Goal: Task Accomplishment & Management: Complete application form

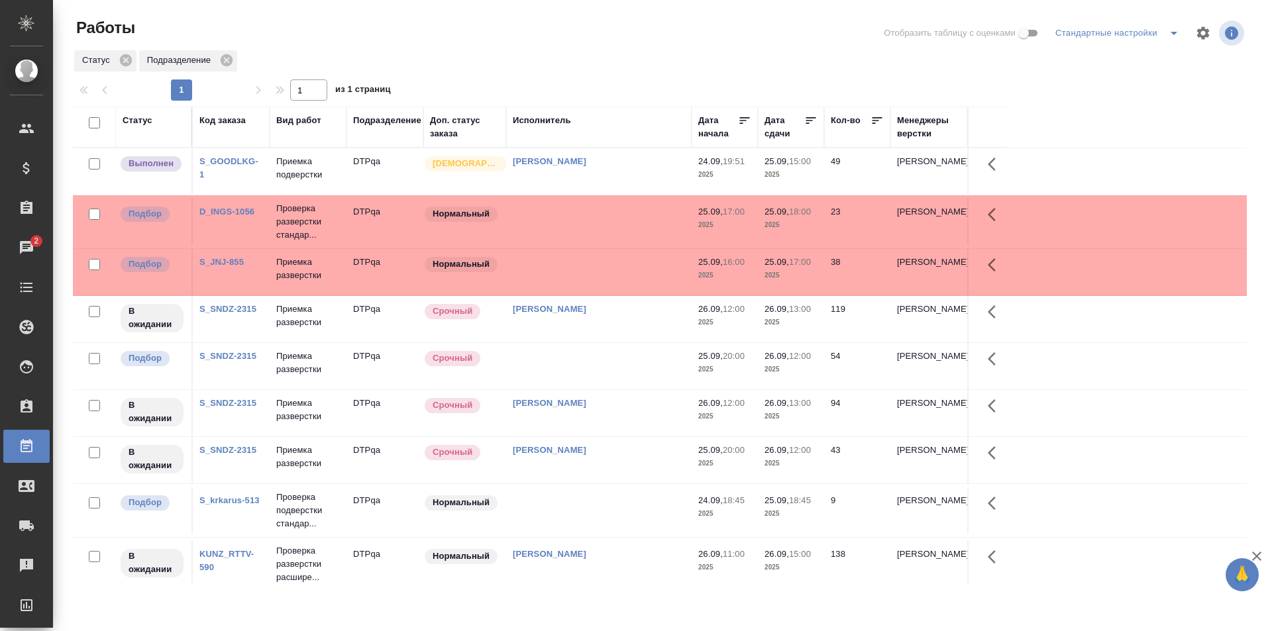
click at [600, 280] on td at bounding box center [599, 272] width 186 height 46
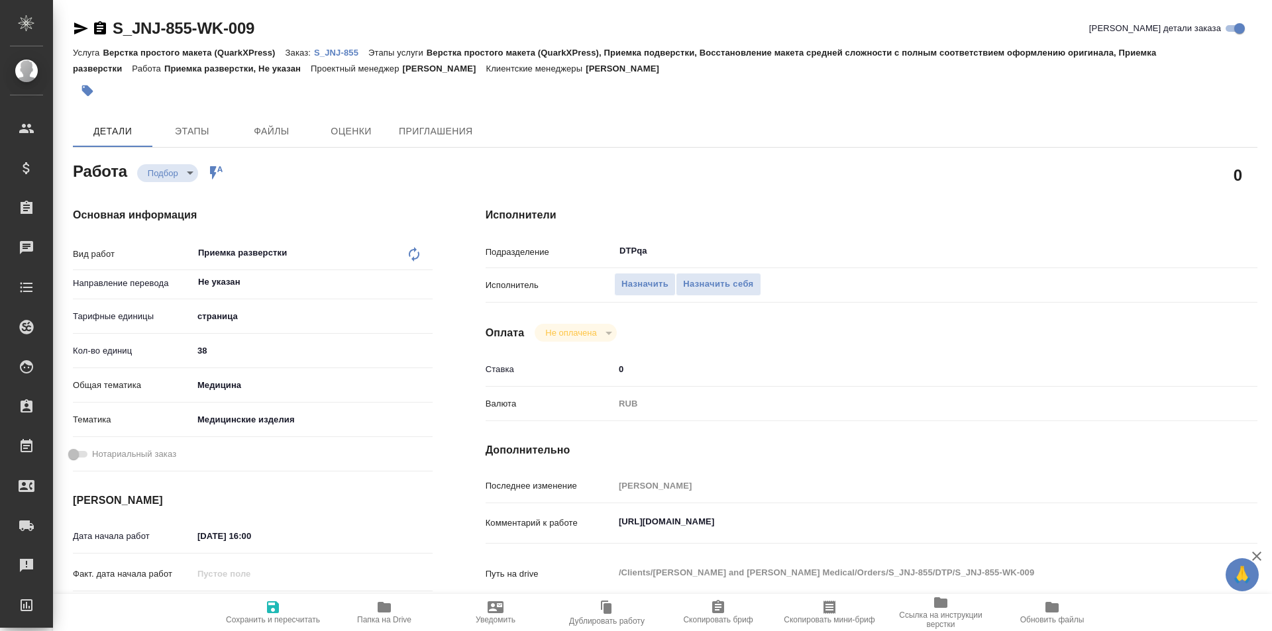
type textarea "x"
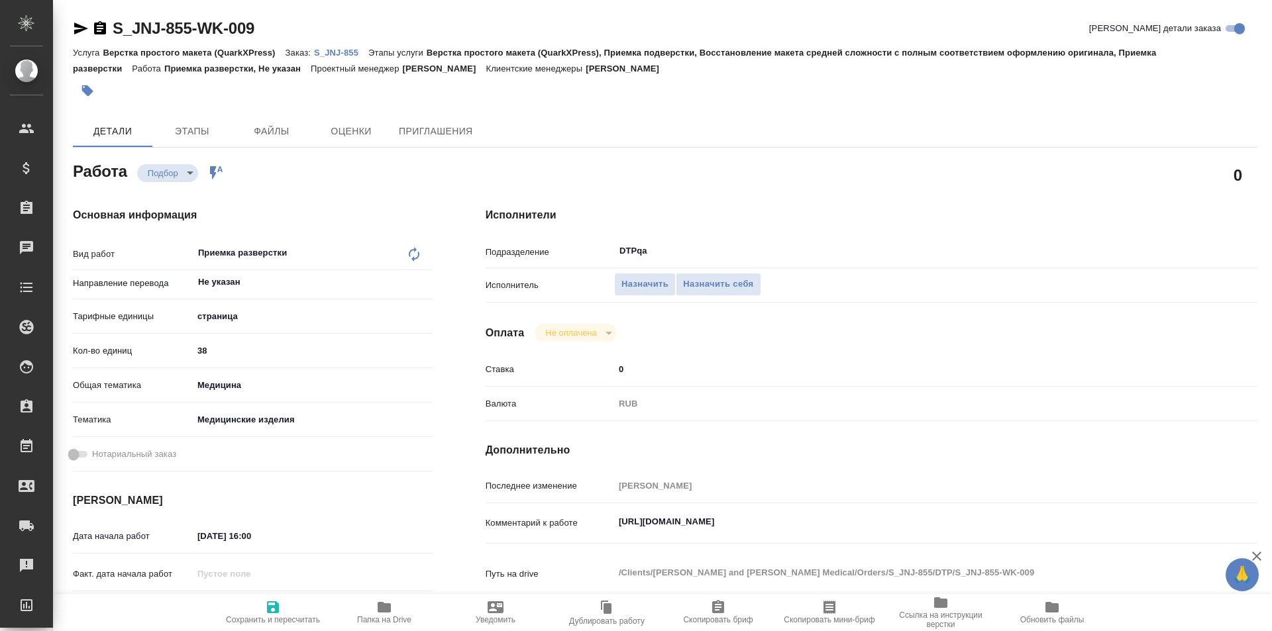
type textarea "x"
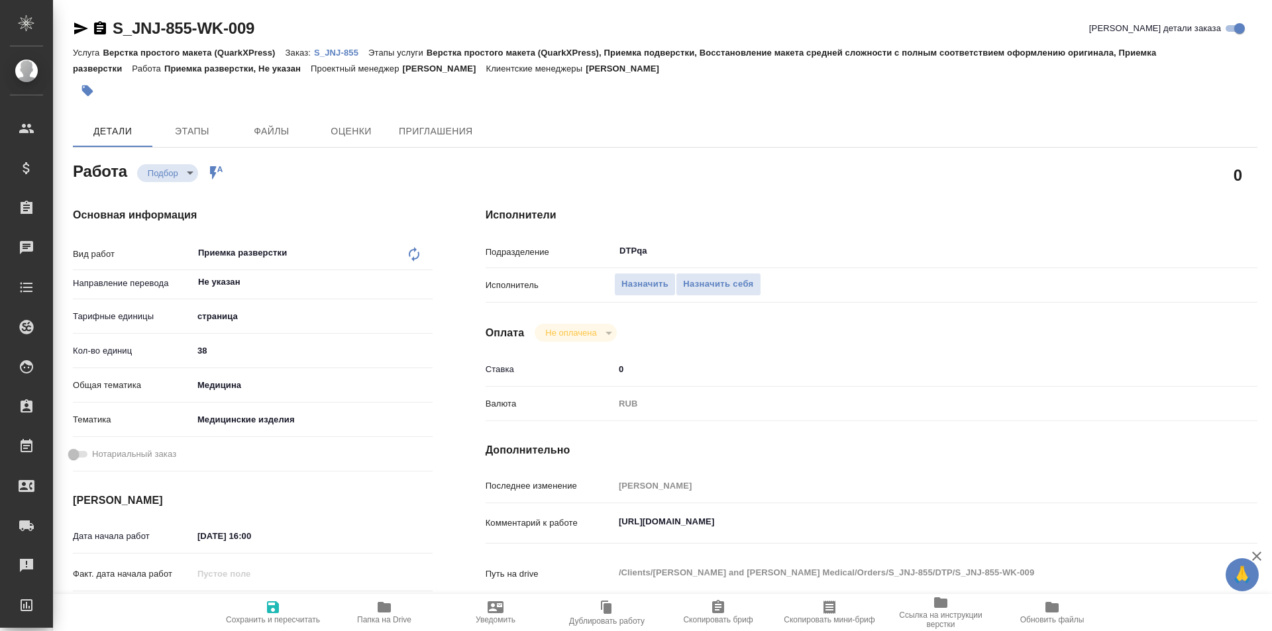
type textarea "x"
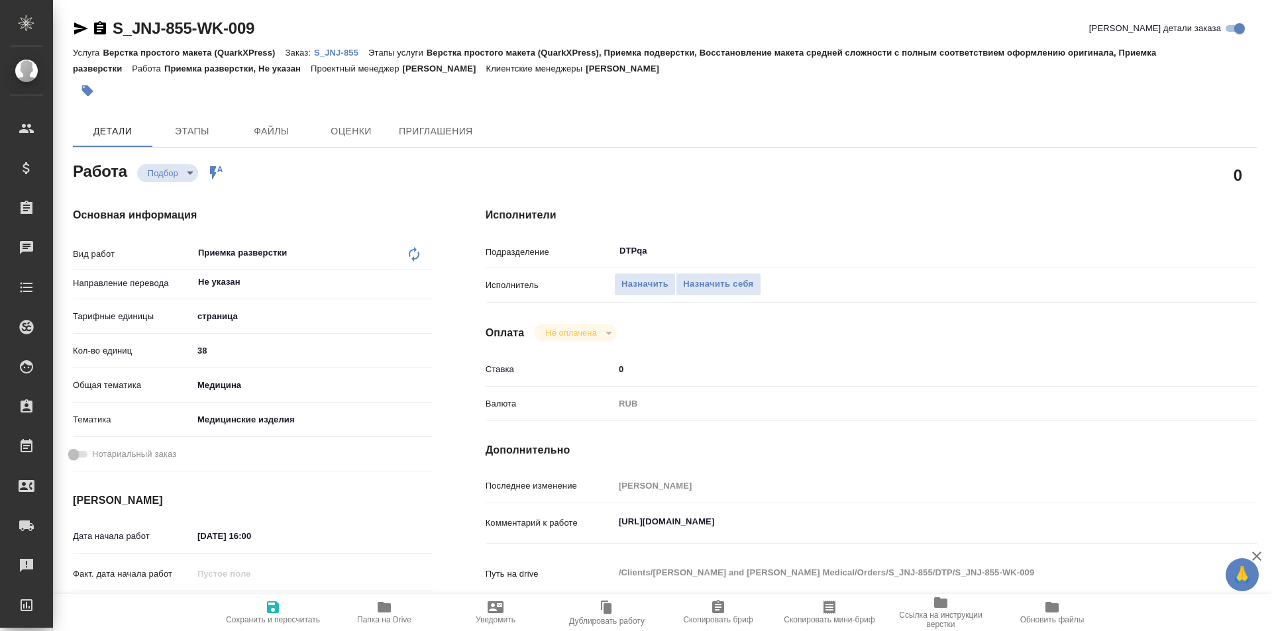
type textarea "x"
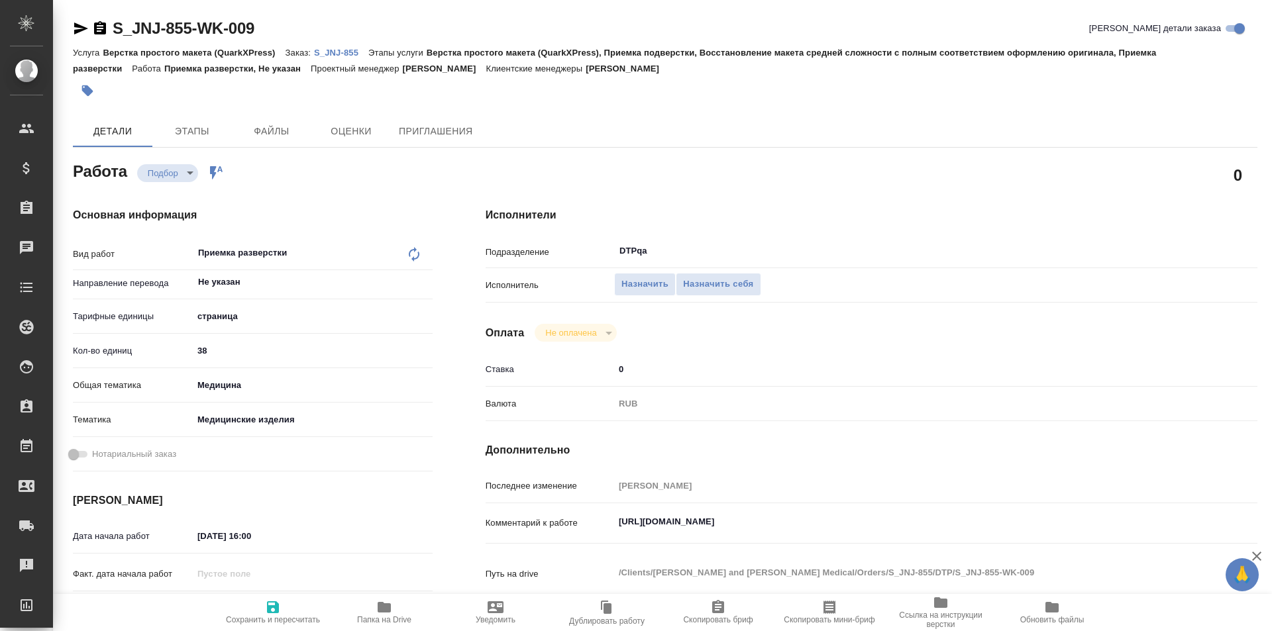
type textarea "x"
drag, startPoint x: 808, startPoint y: 517, endPoint x: 613, endPoint y: 510, distance: 194.9
click at [613, 510] on div "Комментарий к работе https://tera.awatera.com/Work/68d3ec6e1c3f3d9d4face9af/ x" at bounding box center [872, 524] width 772 height 30
type textarea "x"
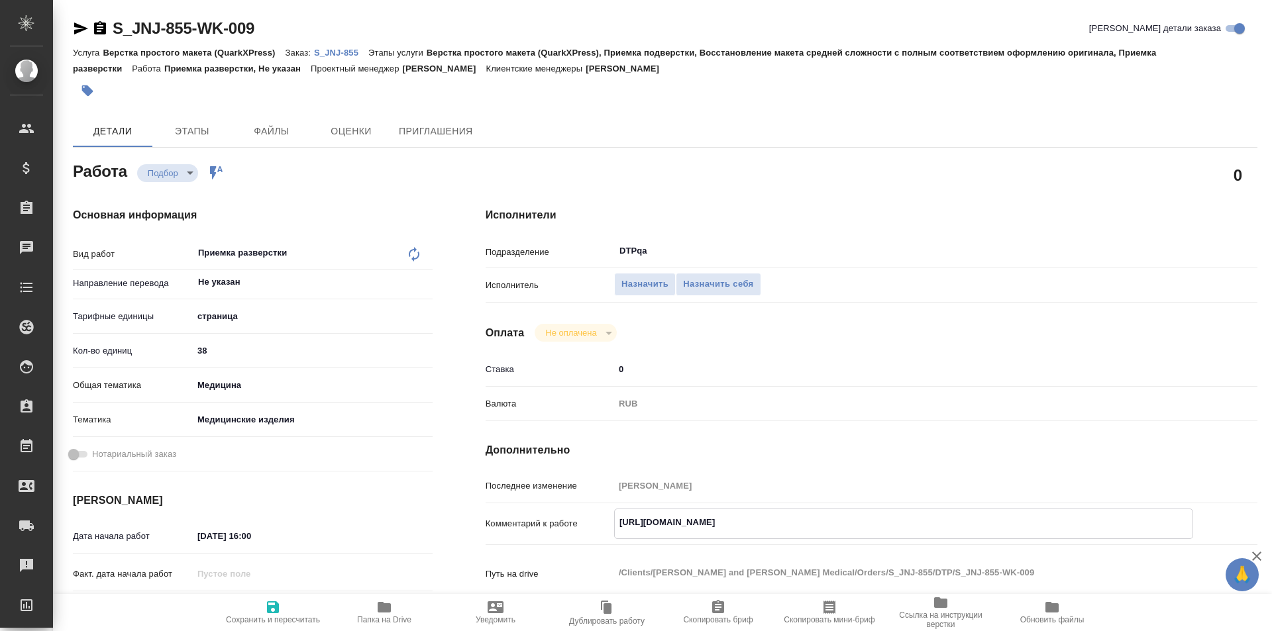
type textarea "x"
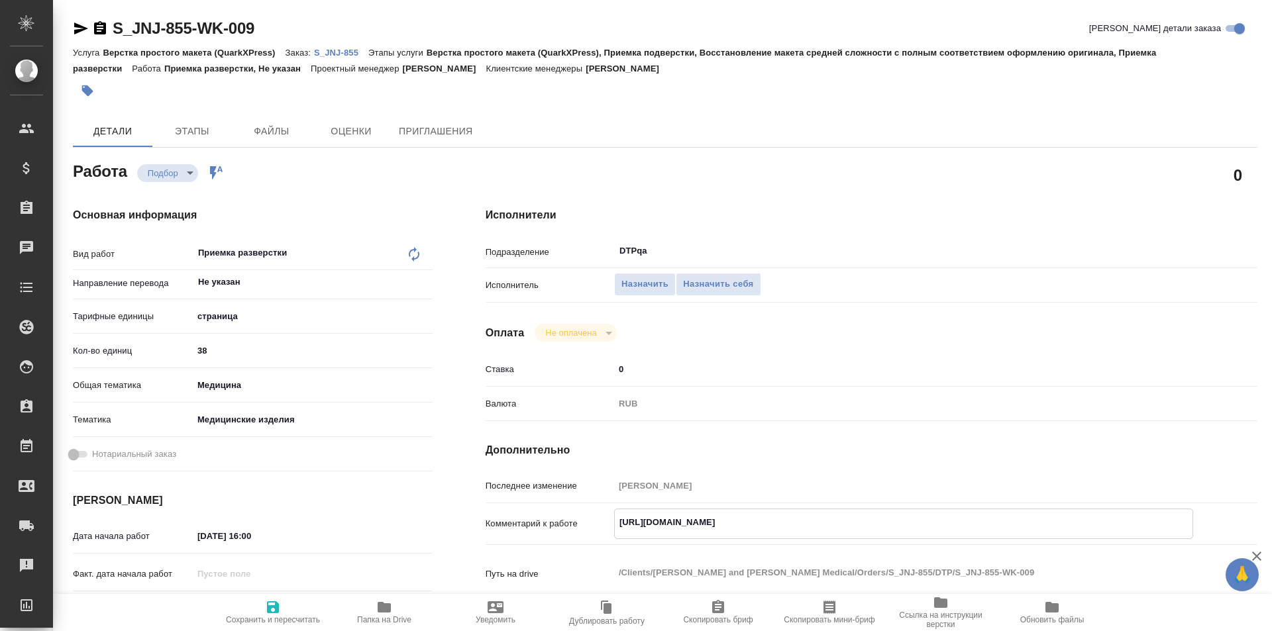
type textarea "x"
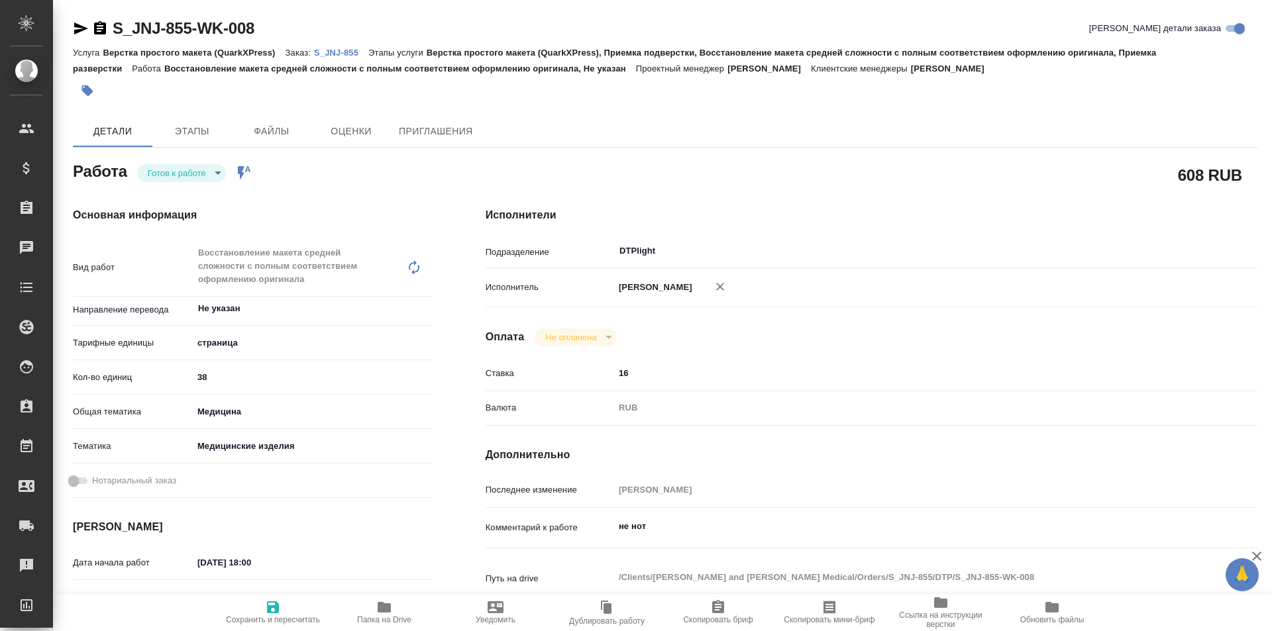
type textarea "x"
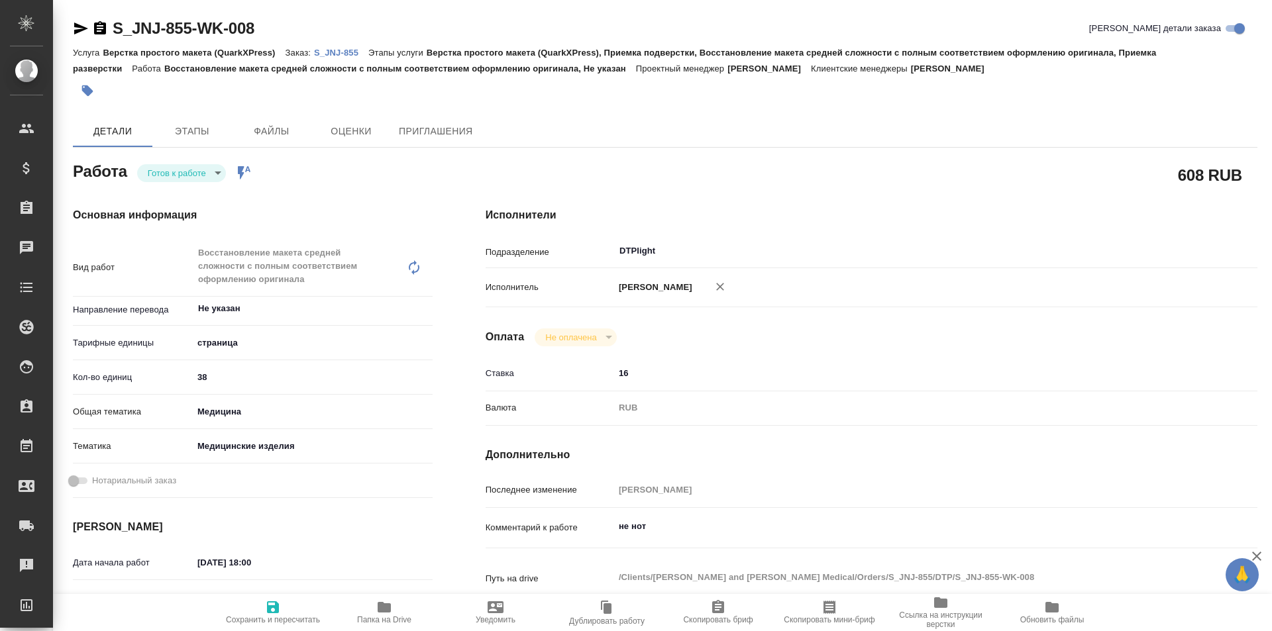
type textarea "x"
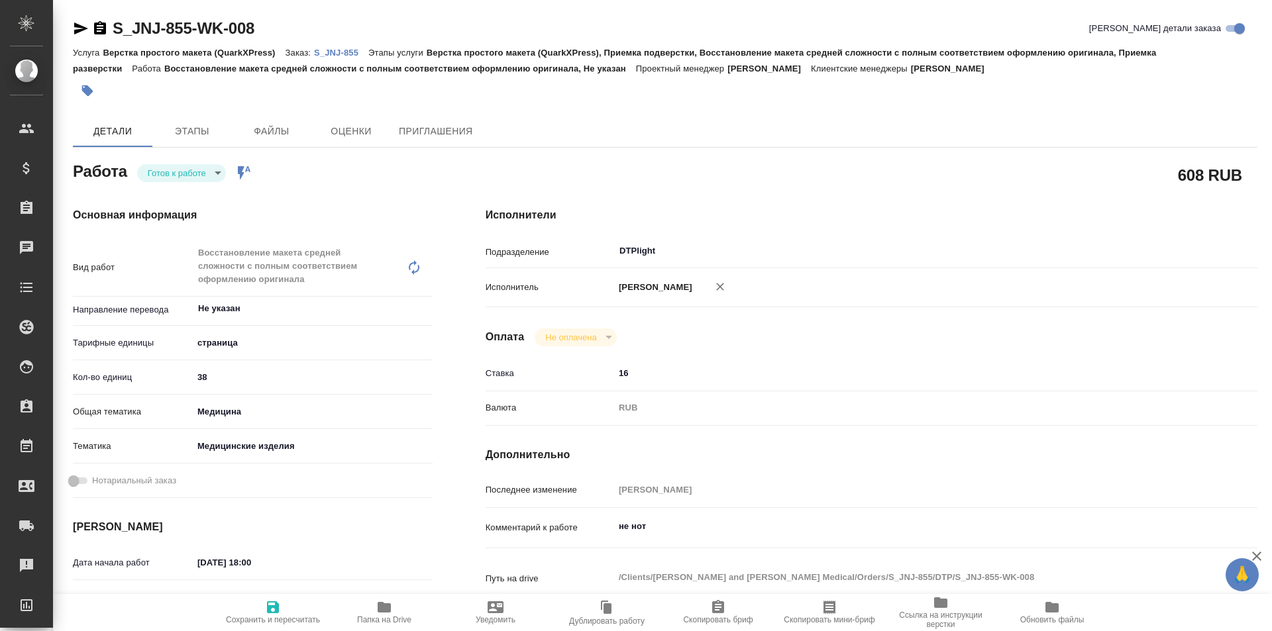
type textarea "x"
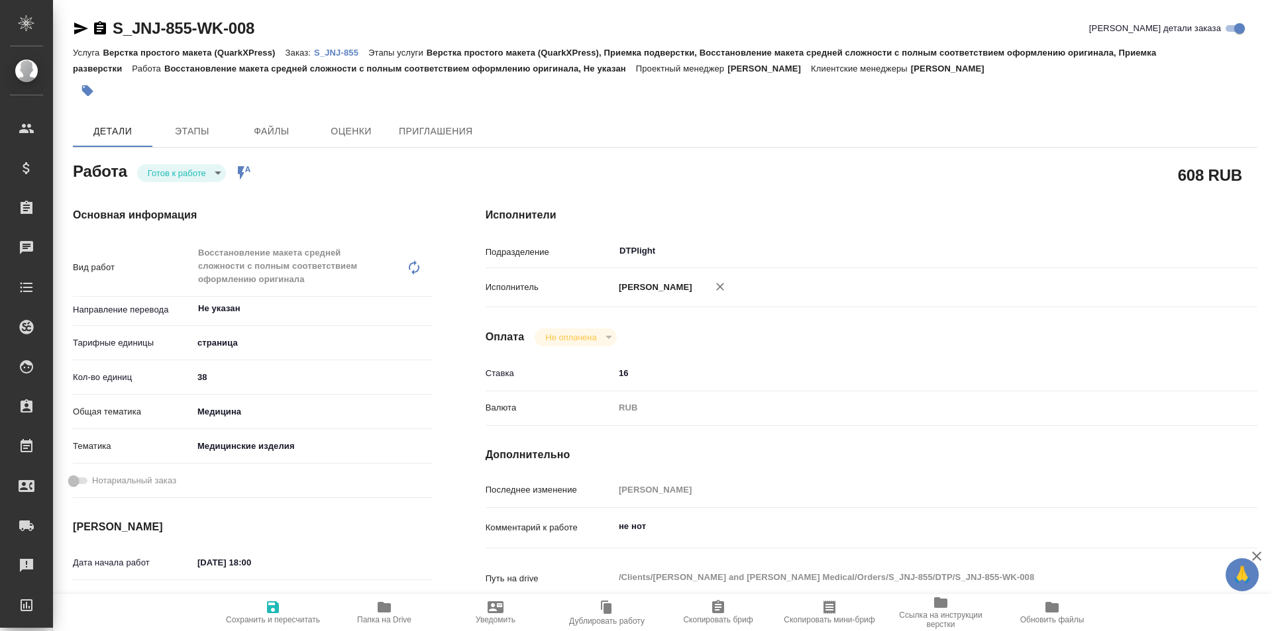
type textarea "x"
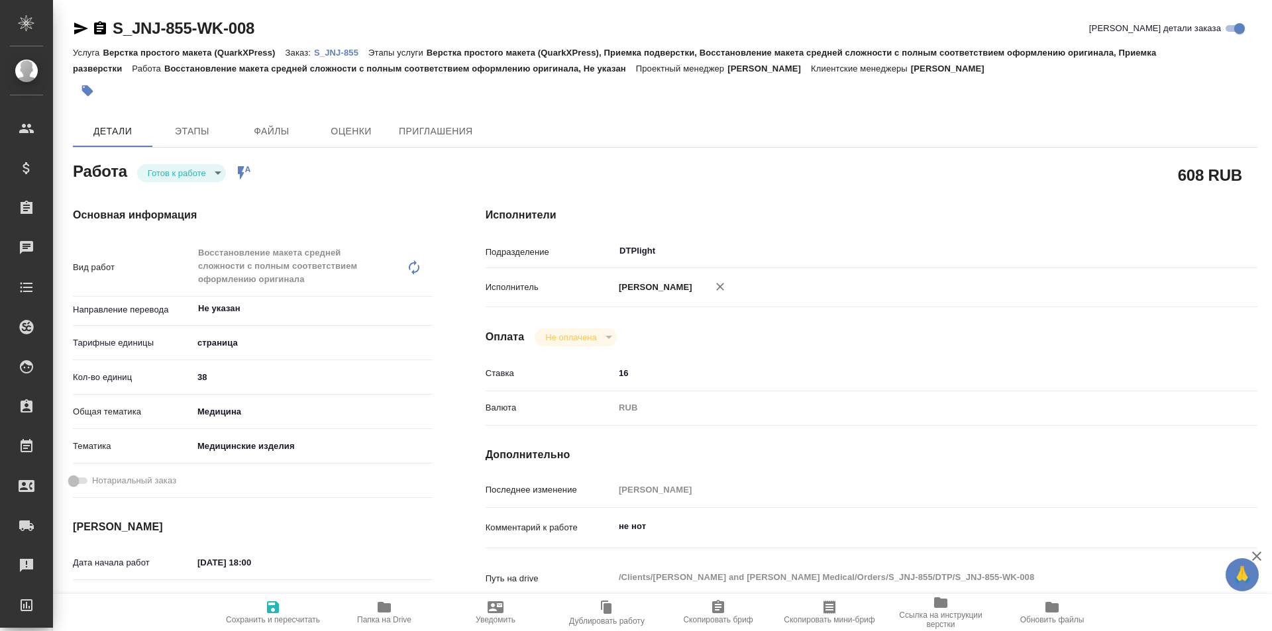
type textarea "x"
